Goal: Task Accomplishment & Management: Use online tool/utility

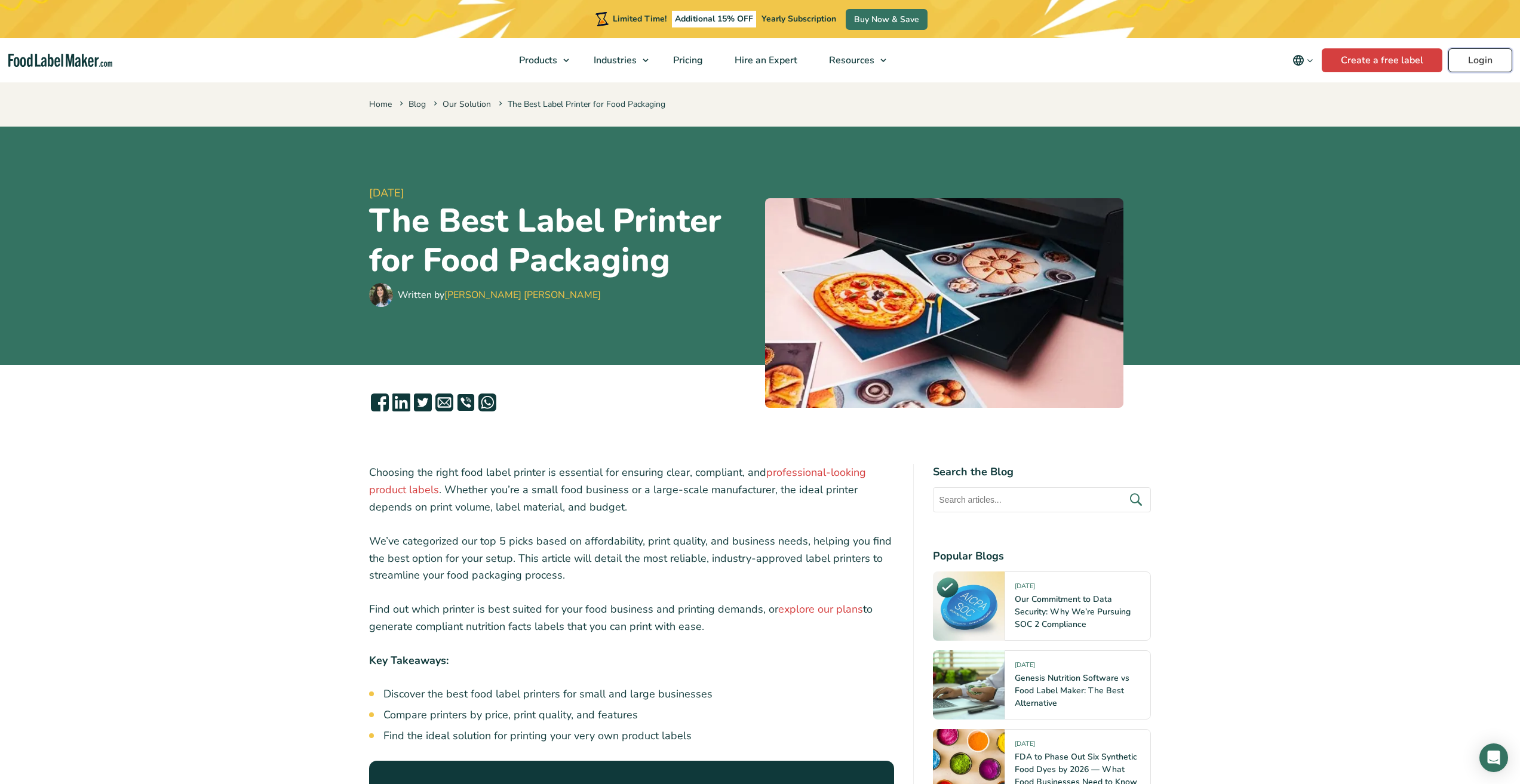
click at [1467, 58] on link "Login" at bounding box center [1481, 60] width 64 height 24
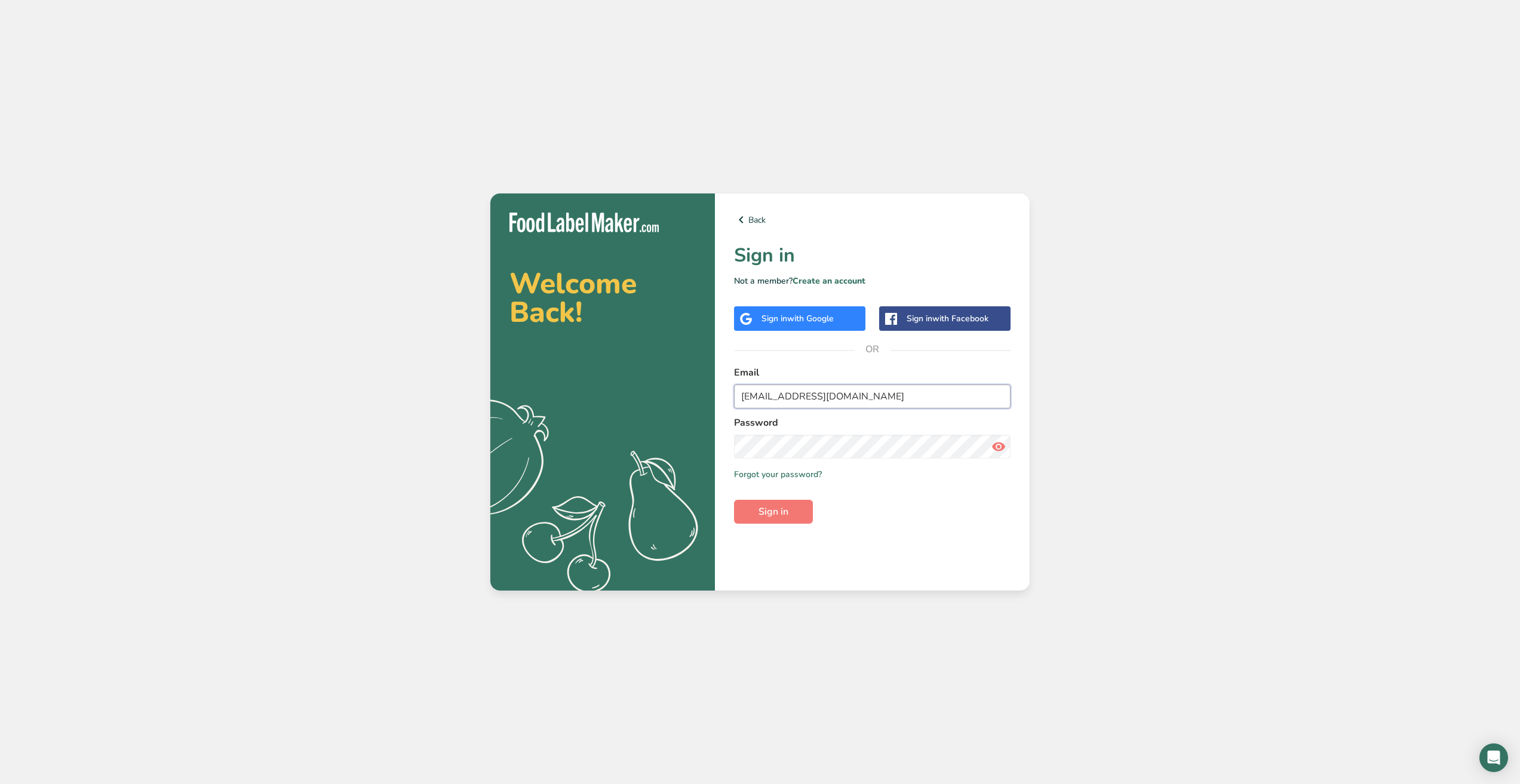
click at [886, 401] on input "admin@lapouleenshape.com" at bounding box center [872, 396] width 277 height 24
drag, startPoint x: 886, startPoint y: 401, endPoint x: 608, endPoint y: 426, distance: 279.1
click at [608, 426] on section "Welcome Back! .a{fill:#f5f3ed;} Back Sign in Not a member? Create an account Si…" at bounding box center [760, 391] width 540 height 397
type input "acielrondon@gmail.com"
click at [1000, 443] on icon at bounding box center [999, 447] width 15 height 22
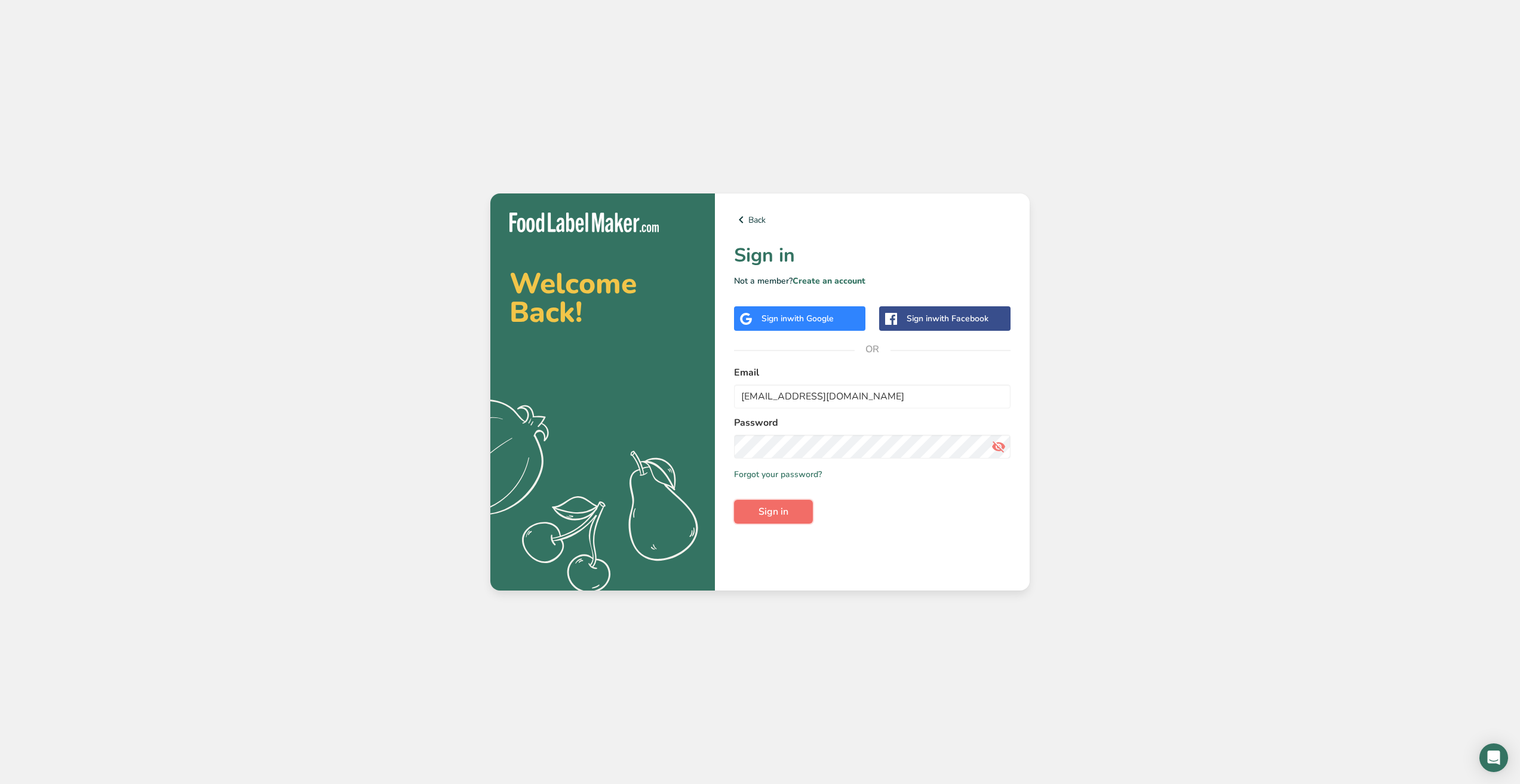
click at [740, 518] on button "Sign in" at bounding box center [774, 511] width 79 height 24
click at [770, 510] on span "Sign in" at bounding box center [773, 511] width 30 height 15
click at [774, 508] on span "Sign in" at bounding box center [773, 511] width 30 height 15
click at [781, 321] on div "Sign in with Google" at bounding box center [798, 318] width 72 height 13
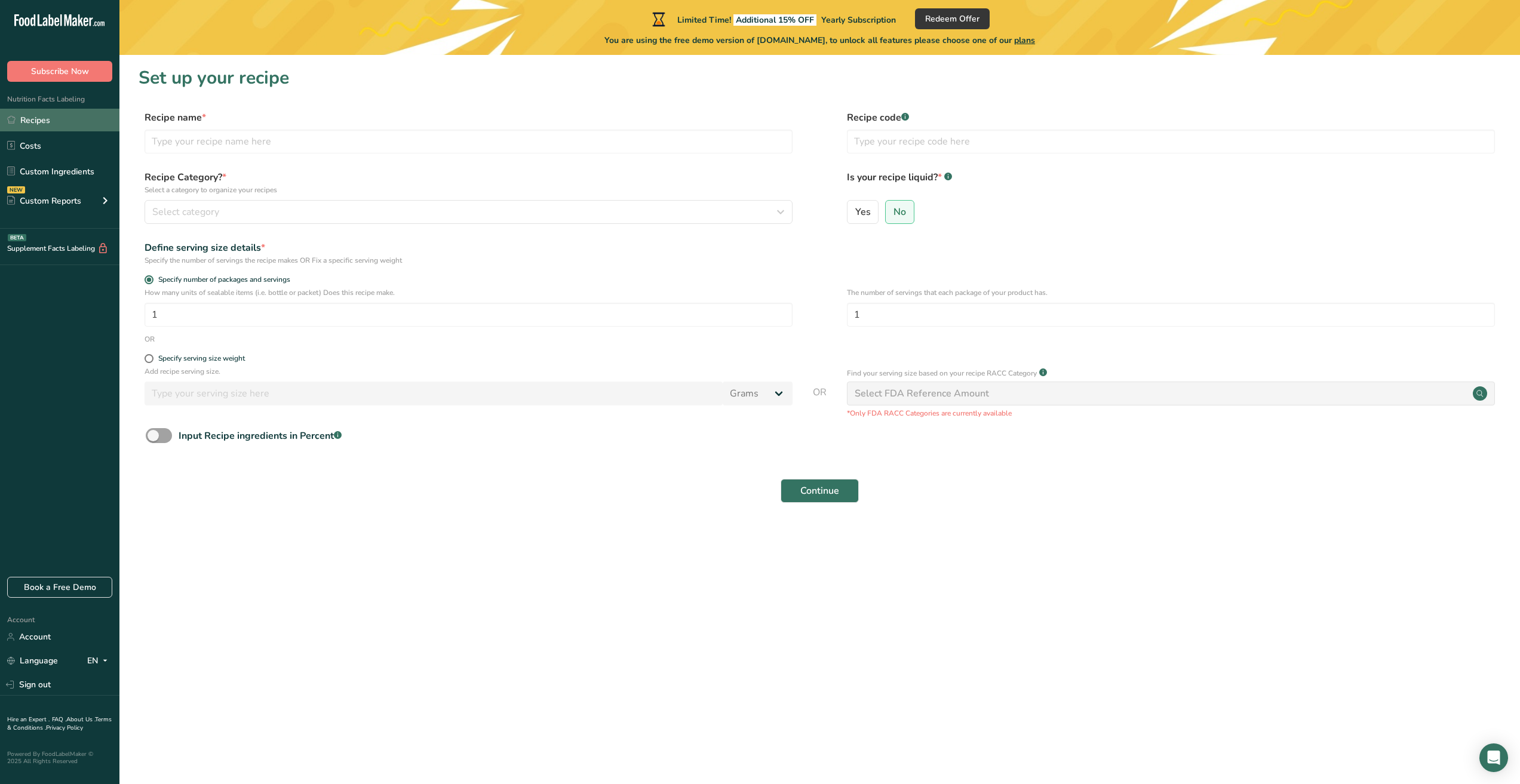
click at [35, 124] on link "Recipes" at bounding box center [60, 120] width 120 height 23
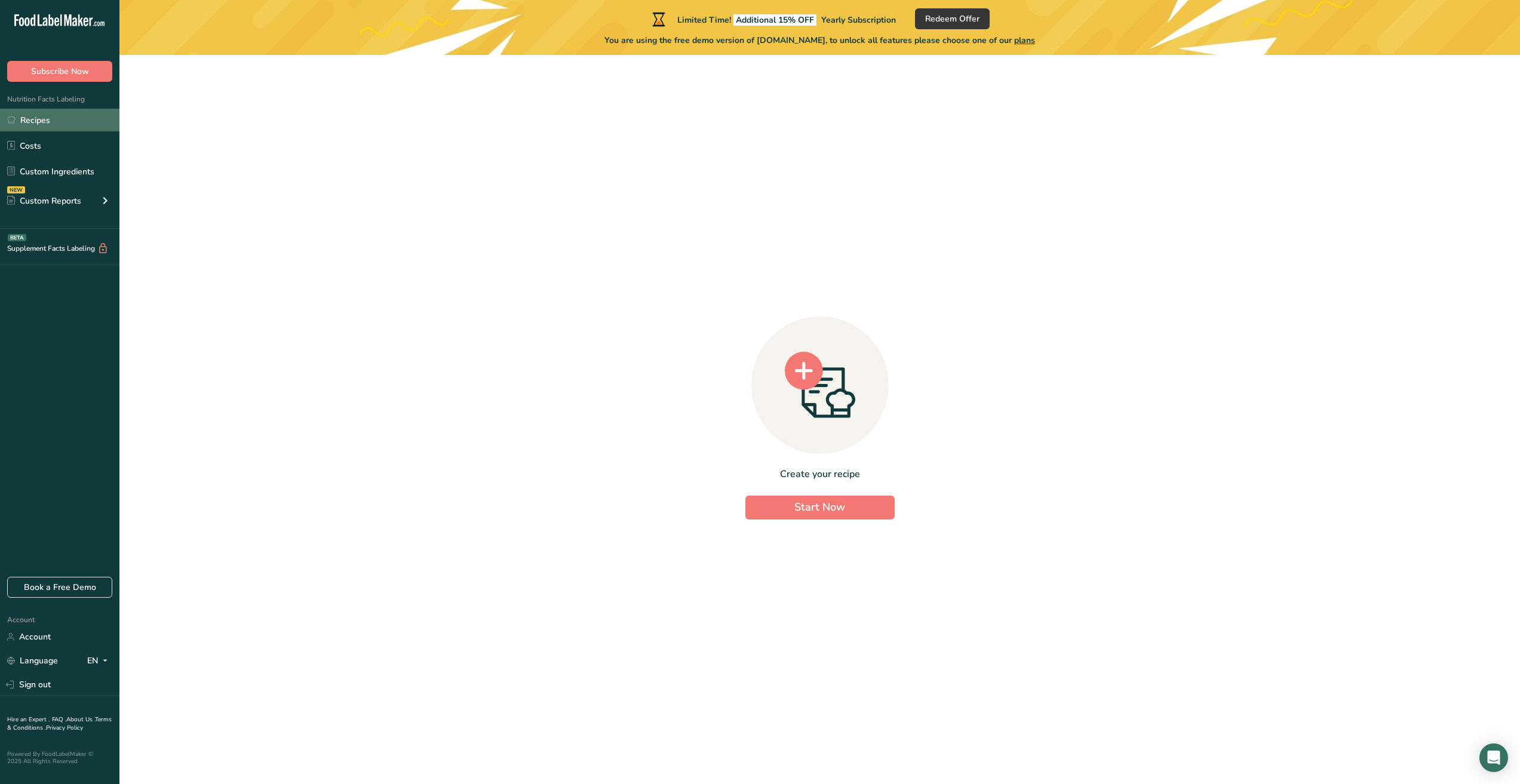
click at [48, 121] on link "Recipes" at bounding box center [60, 120] width 120 height 23
